Goal: Navigation & Orientation: Find specific page/section

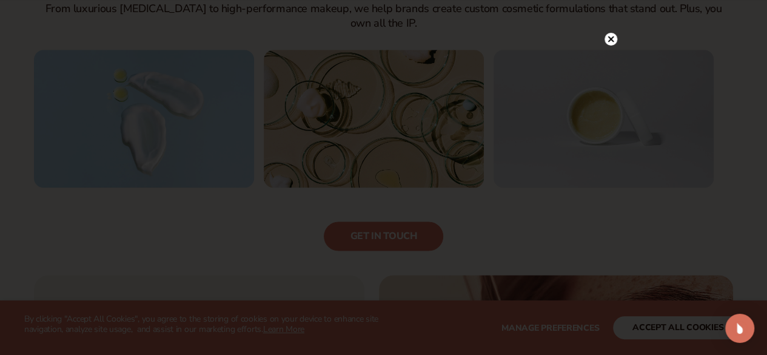
scroll to position [871, 0]
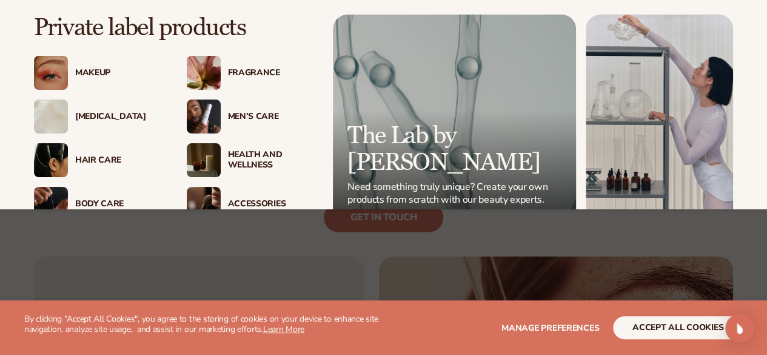
scroll to position [871, 0]
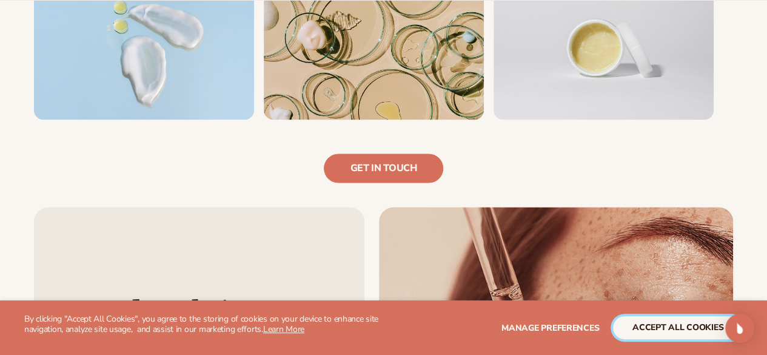
click at [702, 326] on button "accept all cookies" at bounding box center [678, 327] width 130 height 23
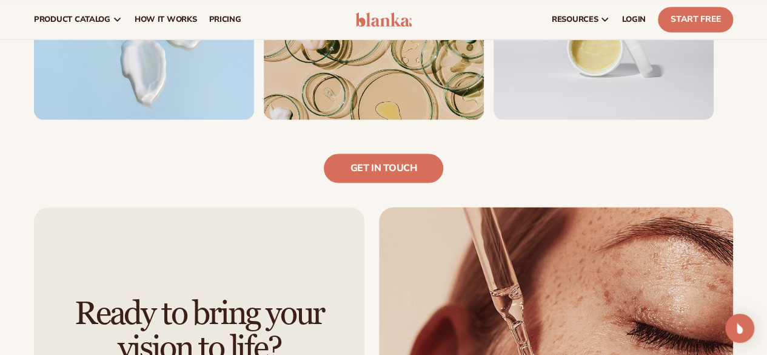
scroll to position [250, 0]
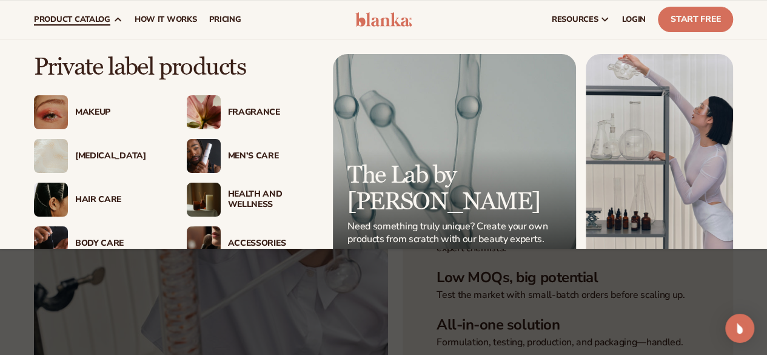
click at [90, 158] on div "[MEDICAL_DATA]" at bounding box center [118, 156] width 87 height 10
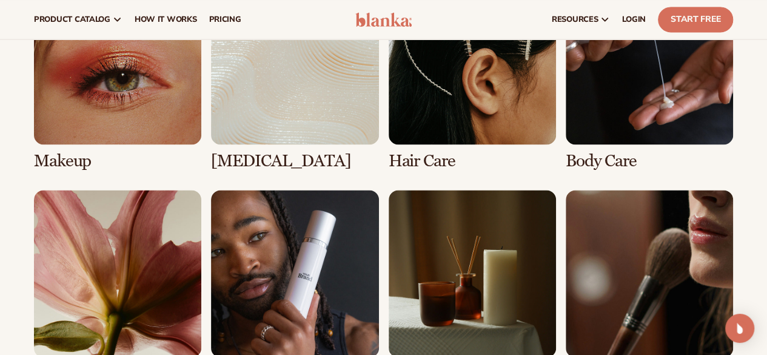
scroll to position [905, 0]
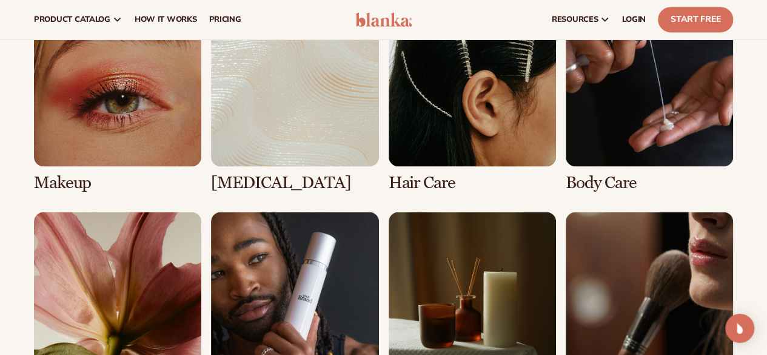
drag, startPoint x: 284, startPoint y: 87, endPoint x: 292, endPoint y: 86, distance: 8.0
click at [284, 87] on link "2 / 8" at bounding box center [294, 95] width 167 height 193
click at [293, 152] on link "2 / 8" at bounding box center [294, 95] width 167 height 193
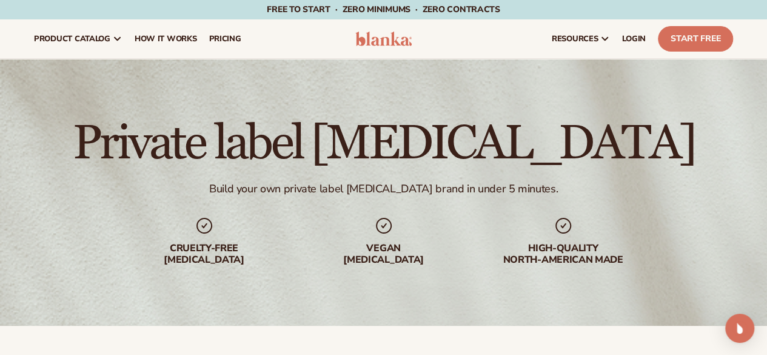
scroll to position [398, 0]
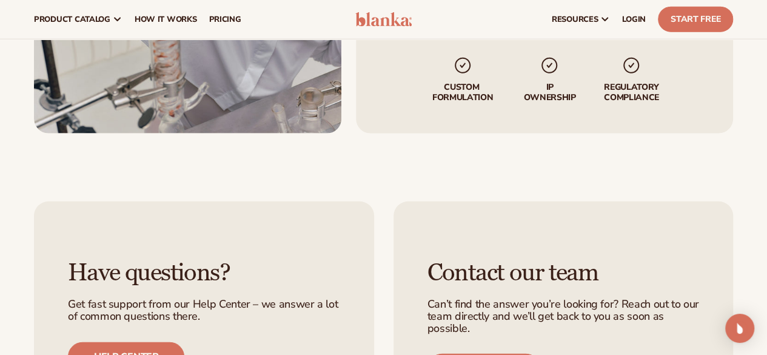
scroll to position [1335, 0]
